Goal: Information Seeking & Learning: Compare options

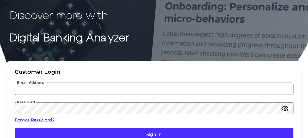
scroll to position [49, 0]
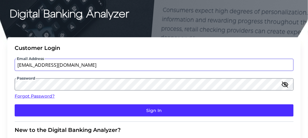
click at [74, 65] on input "[EMAIL_ADDRESS][DOMAIN_NAME]" at bounding box center [154, 65] width 279 height 12
type input "[EMAIL_ADDRESS][DOMAIN_NAME]"
click at [15, 104] on button "Sign In" at bounding box center [154, 110] width 279 height 12
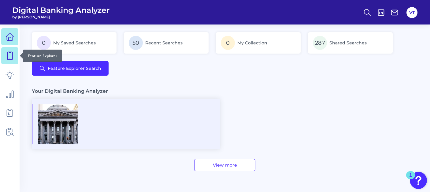
click at [9, 59] on icon at bounding box center [9, 55] width 9 height 9
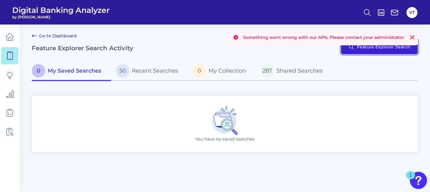
click at [214, 49] on button "Feature Explorer Search" at bounding box center [379, 46] width 77 height 15
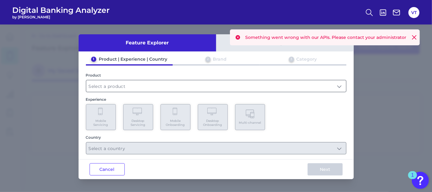
click at [174, 86] on input "text" at bounding box center [216, 86] width 260 height 12
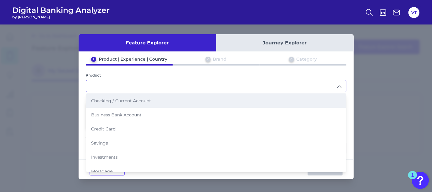
click at [143, 99] on span "Checking / Current Account" at bounding box center [121, 100] width 60 height 5
type input "Checking / Current Account"
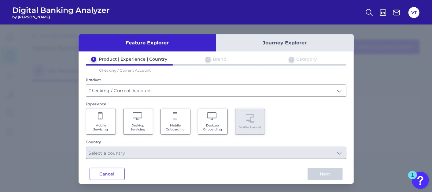
click at [171, 123] on span "Mobile Onboarding" at bounding box center [175, 127] width 23 height 8
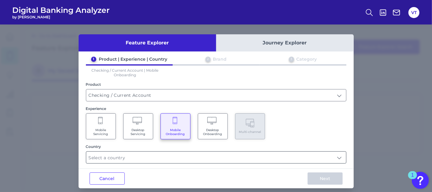
click at [146, 137] on input "text" at bounding box center [216, 157] width 260 height 12
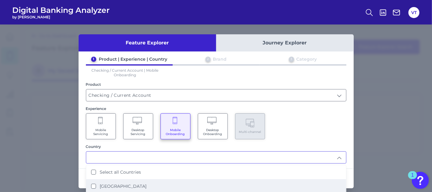
scroll to position [34, 0]
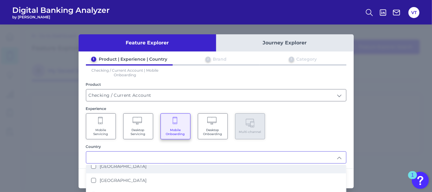
click at [136, 137] on li "[GEOGRAPHIC_DATA]" at bounding box center [216, 166] width 260 height 14
type input "[GEOGRAPHIC_DATA]"
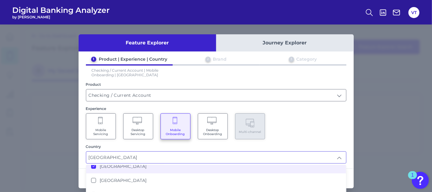
click at [214, 131] on div "Mobile Servicing Desktop Servicing Mobile Onboarding Desktop Onboarding Multi-c…" at bounding box center [216, 126] width 260 height 26
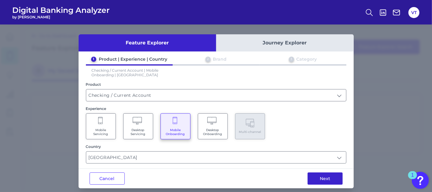
click at [214, 137] on button "Next" at bounding box center [324, 178] width 35 height 12
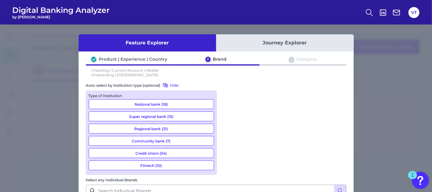
scroll to position [848, 0]
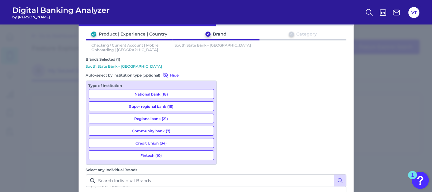
scroll to position [45, 0]
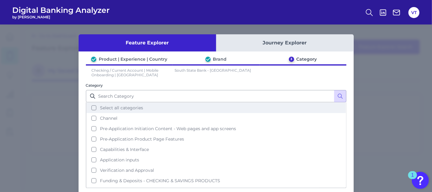
click at [138, 106] on span "Select all categories" at bounding box center [121, 107] width 43 height 5
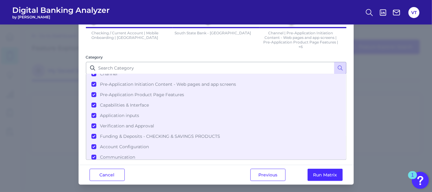
scroll to position [39, 0]
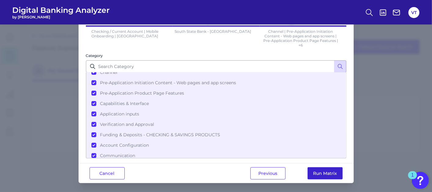
click at [214, 137] on button "Run Matrix" at bounding box center [324, 173] width 35 height 12
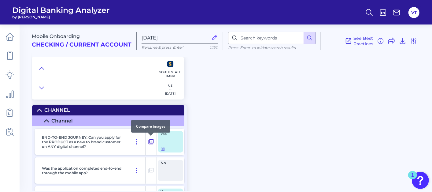
click at [149, 137] on icon at bounding box center [151, 141] width 6 height 7
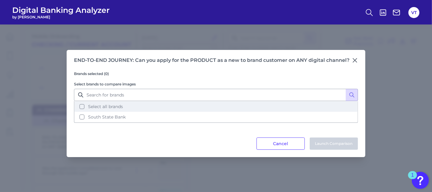
click at [121, 104] on span "Select all brands" at bounding box center [105, 106] width 35 height 5
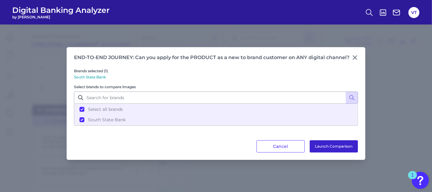
click at [214, 137] on button "Launch Comparison" at bounding box center [333, 146] width 48 height 12
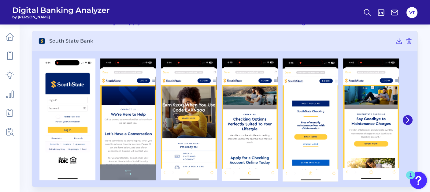
scroll to position [39, 0]
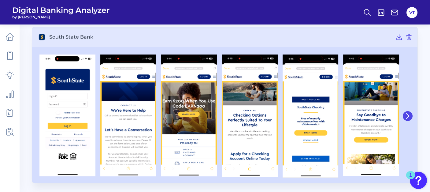
click at [406, 113] on icon at bounding box center [407, 115] width 2 height 5
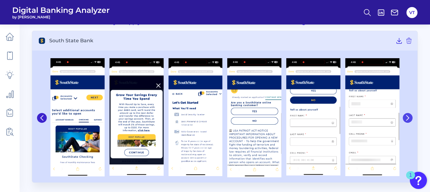
click at [406, 113] on button at bounding box center [407, 118] width 10 height 10
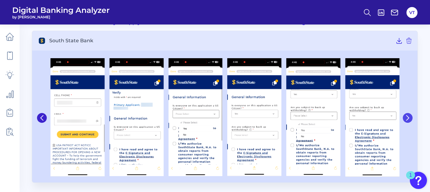
click at [403, 116] on button at bounding box center [407, 118] width 10 height 10
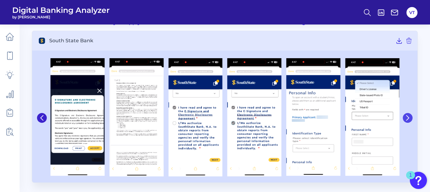
click at [407, 116] on icon at bounding box center [406, 117] width 5 height 5
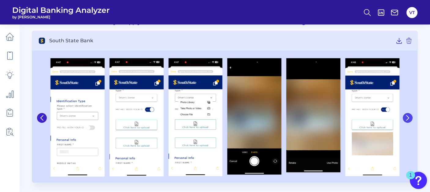
click at [407, 116] on icon at bounding box center [406, 117] width 5 height 5
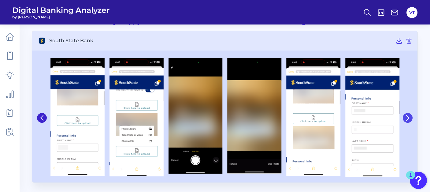
click at [407, 116] on icon at bounding box center [406, 117] width 5 height 5
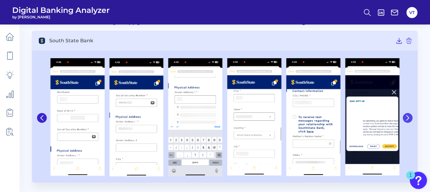
click at [407, 116] on icon at bounding box center [406, 117] width 5 height 5
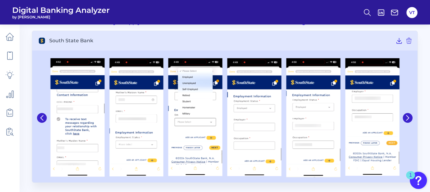
click at [402, 116] on div at bounding box center [406, 117] width 11 height 125
click at [404, 117] on icon at bounding box center [406, 117] width 5 height 5
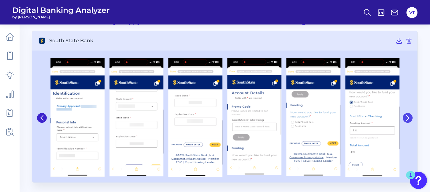
click at [405, 117] on icon at bounding box center [406, 117] width 5 height 5
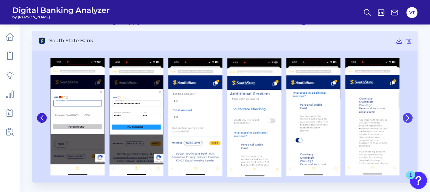
click at [408, 120] on button at bounding box center [407, 118] width 10 height 10
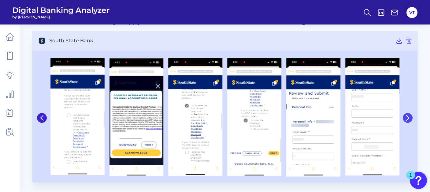
click at [408, 118] on icon at bounding box center [407, 117] width 2 height 5
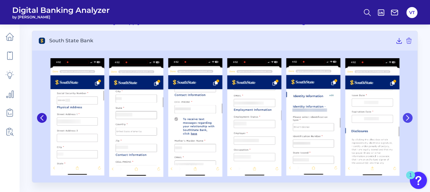
click at [408, 120] on icon at bounding box center [406, 117] width 5 height 5
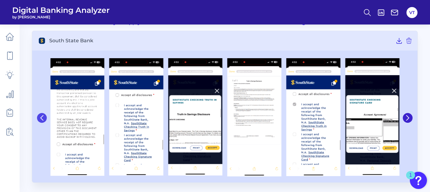
click at [42, 118] on icon at bounding box center [41, 117] width 5 height 5
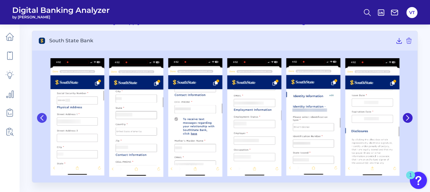
click at [42, 118] on icon at bounding box center [41, 117] width 5 height 5
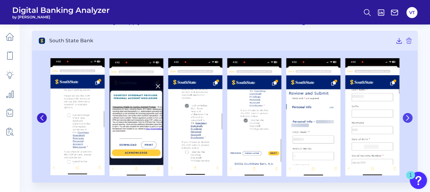
click at [407, 119] on icon at bounding box center [407, 117] width 2 height 5
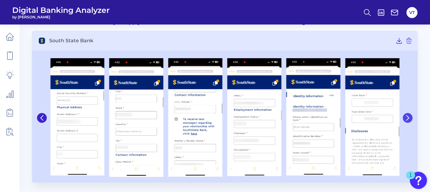
click at [407, 119] on icon at bounding box center [407, 117] width 2 height 5
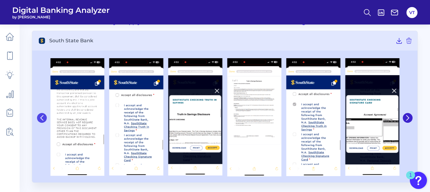
click at [44, 118] on icon at bounding box center [41, 117] width 5 height 5
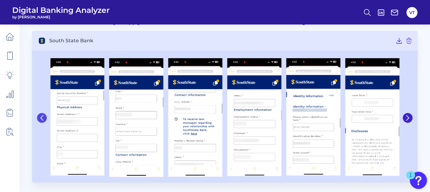
click at [43, 119] on icon at bounding box center [41, 117] width 5 height 5
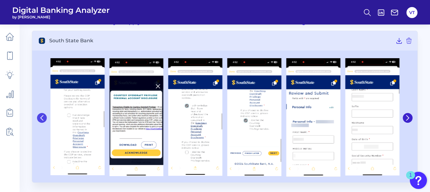
click at [43, 117] on icon at bounding box center [41, 117] width 5 height 5
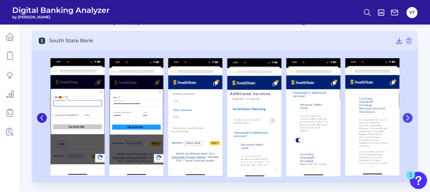
click at [409, 119] on icon at bounding box center [406, 117] width 5 height 5
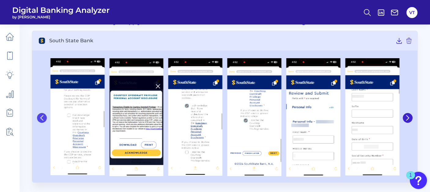
click at [46, 118] on button at bounding box center [42, 118] width 10 height 10
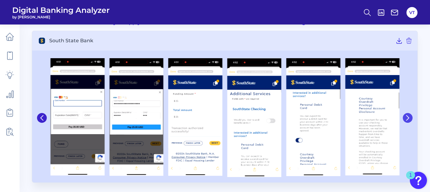
click at [405, 117] on icon at bounding box center [406, 117] width 5 height 5
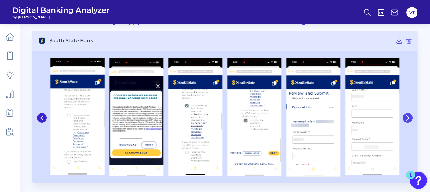
click at [408, 119] on icon at bounding box center [406, 117] width 5 height 5
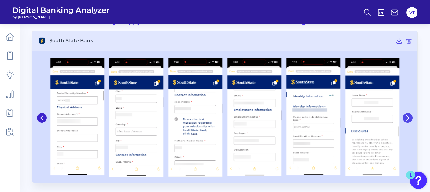
click at [408, 115] on icon at bounding box center [406, 117] width 5 height 5
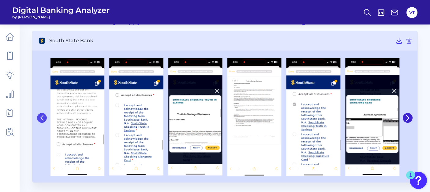
click at [44, 120] on icon at bounding box center [41, 117] width 5 height 5
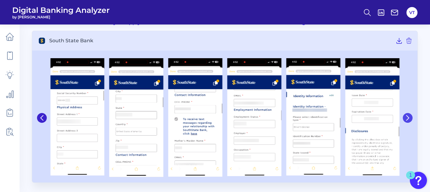
click at [407, 117] on icon at bounding box center [406, 117] width 5 height 5
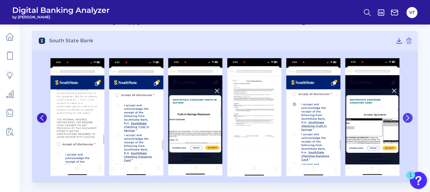
click at [409, 117] on icon at bounding box center [406, 117] width 5 height 5
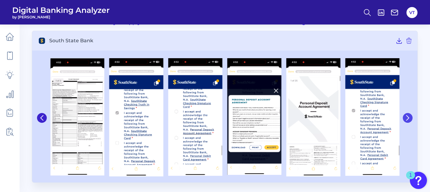
click at [409, 117] on icon at bounding box center [406, 117] width 5 height 5
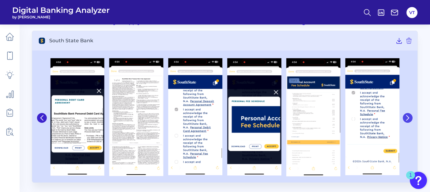
click at [409, 117] on icon at bounding box center [406, 117] width 5 height 5
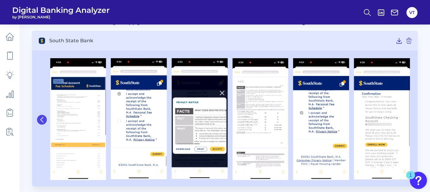
click at [43, 120] on icon at bounding box center [41, 119] width 5 height 5
click at [43, 120] on icon at bounding box center [42, 119] width 2 height 5
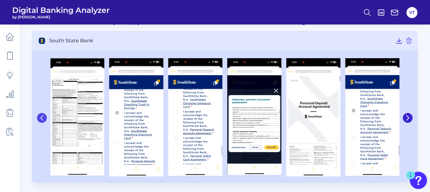
click at [43, 120] on icon at bounding box center [42, 117] width 2 height 5
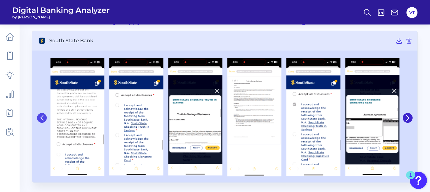
click at [43, 120] on icon at bounding box center [42, 117] width 2 height 5
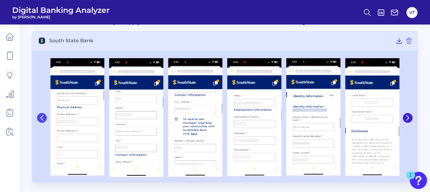
click at [43, 120] on icon at bounding box center [42, 117] width 2 height 5
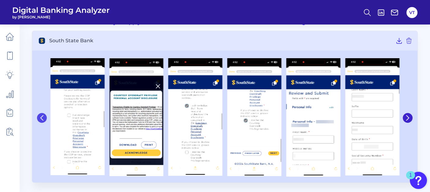
click at [43, 120] on icon at bounding box center [42, 117] width 2 height 5
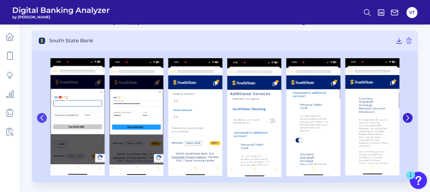
click at [43, 120] on icon at bounding box center [42, 117] width 2 height 5
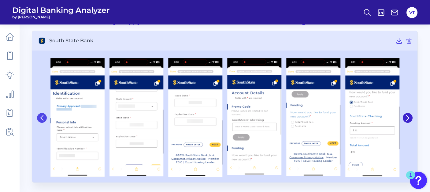
click at [43, 120] on icon at bounding box center [42, 117] width 2 height 5
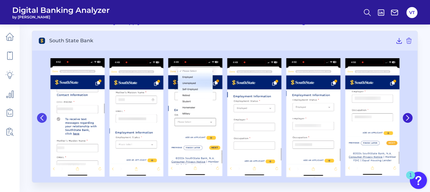
click at [43, 120] on icon at bounding box center [42, 117] width 2 height 5
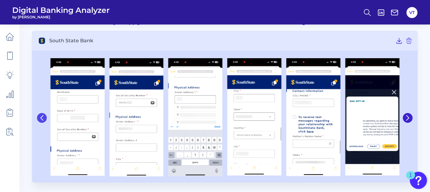
click at [43, 120] on icon at bounding box center [42, 117] width 2 height 5
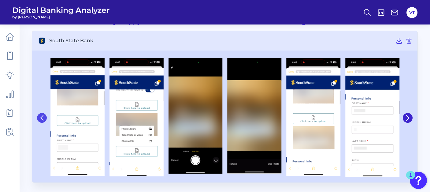
click at [43, 120] on icon at bounding box center [42, 117] width 2 height 5
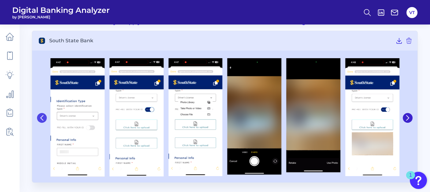
click at [43, 120] on icon at bounding box center [42, 117] width 2 height 5
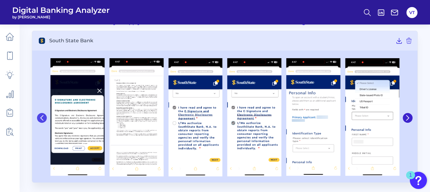
click at [43, 120] on icon at bounding box center [42, 117] width 2 height 5
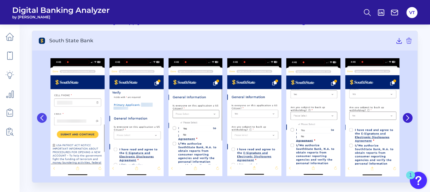
click at [43, 120] on icon at bounding box center [42, 117] width 2 height 5
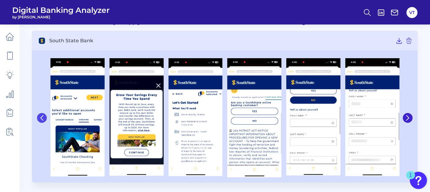
click at [43, 120] on icon at bounding box center [42, 117] width 2 height 5
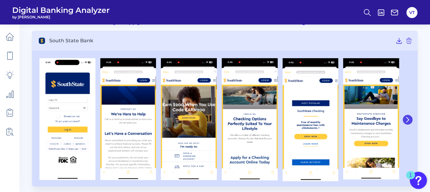
click at [409, 119] on icon at bounding box center [406, 119] width 5 height 5
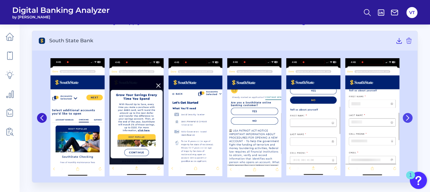
click at [409, 119] on icon at bounding box center [406, 117] width 5 height 5
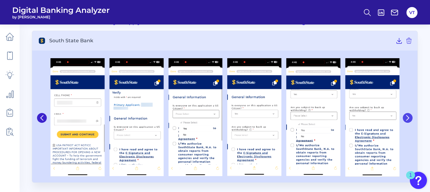
click at [409, 119] on icon at bounding box center [406, 117] width 5 height 5
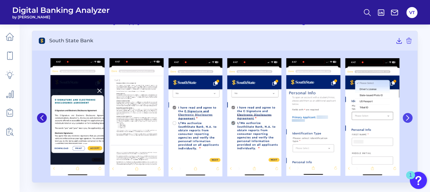
click at [409, 119] on icon at bounding box center [406, 117] width 5 height 5
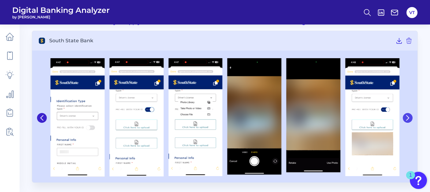
click at [409, 119] on icon at bounding box center [406, 117] width 5 height 5
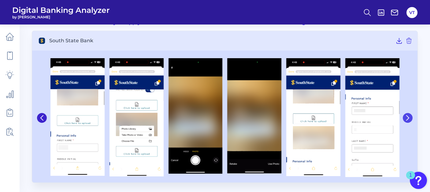
click at [409, 119] on icon at bounding box center [406, 117] width 5 height 5
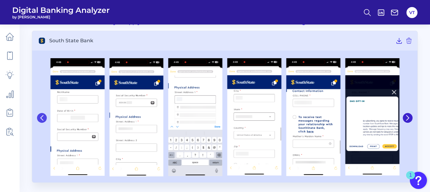
click at [43, 119] on icon at bounding box center [41, 117] width 5 height 5
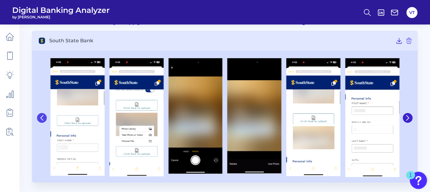
click at [43, 119] on icon at bounding box center [41, 117] width 5 height 5
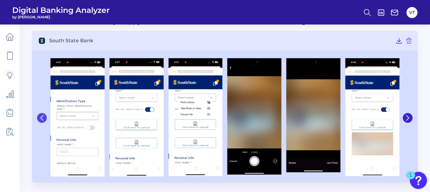
click at [43, 118] on icon at bounding box center [41, 117] width 5 height 5
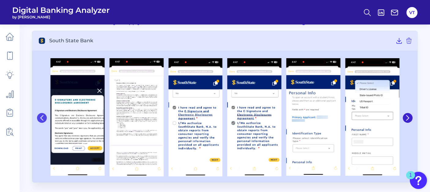
click at [43, 118] on icon at bounding box center [41, 117] width 5 height 5
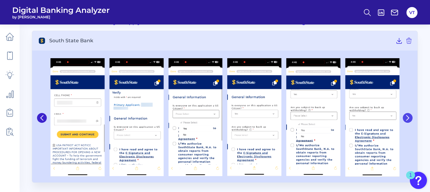
click at [409, 113] on button at bounding box center [407, 118] width 10 height 10
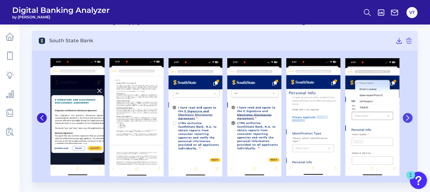
click at [409, 113] on button at bounding box center [407, 118] width 10 height 10
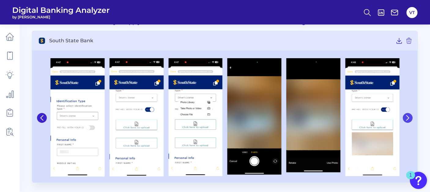
click at [409, 113] on button at bounding box center [407, 118] width 10 height 10
click at [409, 114] on button at bounding box center [407, 118] width 10 height 10
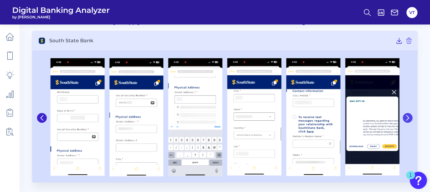
click at [409, 114] on button at bounding box center [407, 118] width 10 height 10
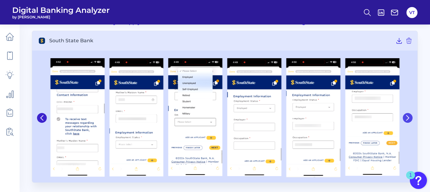
click at [409, 114] on button at bounding box center [407, 118] width 10 height 10
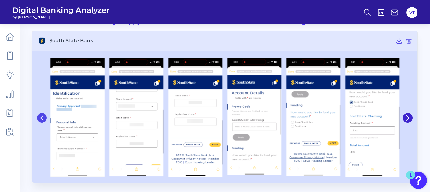
click at [42, 118] on icon at bounding box center [41, 117] width 5 height 5
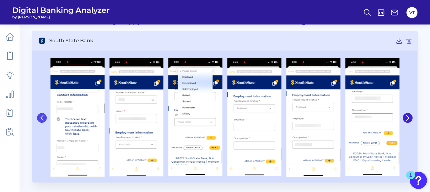
click at [42, 118] on icon at bounding box center [41, 117] width 5 height 5
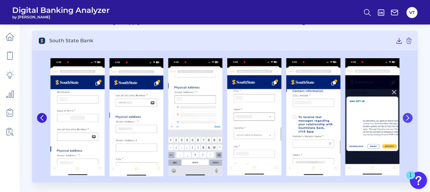
click at [407, 115] on icon at bounding box center [406, 117] width 5 height 5
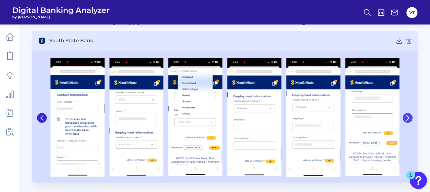
click at [407, 115] on icon at bounding box center [406, 117] width 5 height 5
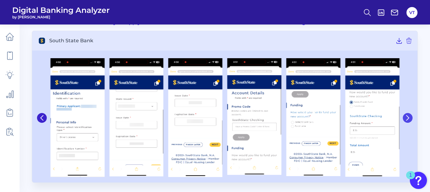
click at [407, 115] on icon at bounding box center [406, 117] width 5 height 5
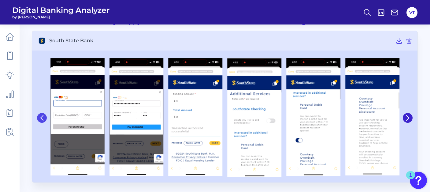
click at [46, 116] on button at bounding box center [42, 118] width 10 height 10
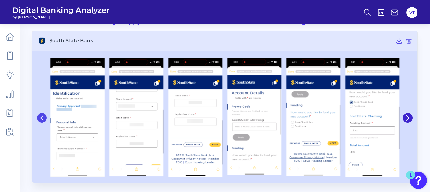
click at [46, 116] on button at bounding box center [42, 118] width 10 height 10
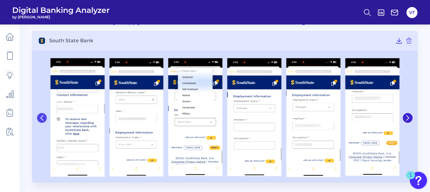
click at [46, 116] on button at bounding box center [42, 118] width 10 height 10
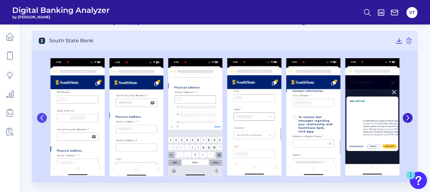
click at [46, 116] on button at bounding box center [42, 118] width 10 height 10
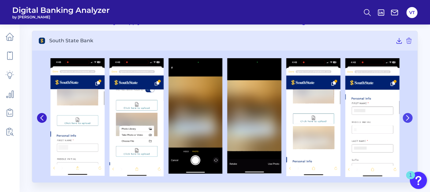
click at [405, 120] on icon at bounding box center [406, 117] width 5 height 5
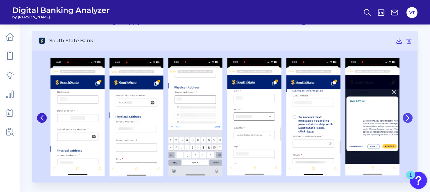
click at [405, 120] on icon at bounding box center [406, 117] width 5 height 5
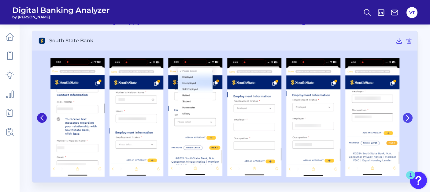
click at [405, 120] on icon at bounding box center [406, 117] width 5 height 5
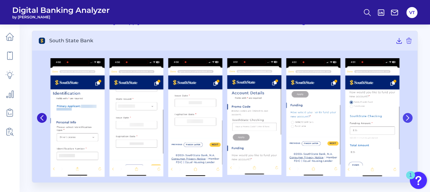
click at [405, 120] on icon at bounding box center [406, 117] width 5 height 5
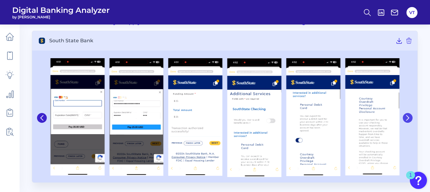
click at [405, 120] on icon at bounding box center [406, 117] width 5 height 5
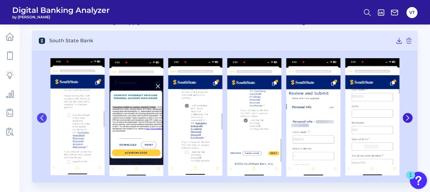
click at [43, 116] on icon at bounding box center [41, 117] width 5 height 5
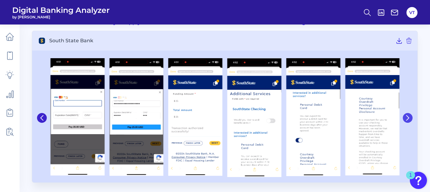
click at [407, 115] on icon at bounding box center [407, 117] width 2 height 5
